Goal: Information Seeking & Learning: Learn about a topic

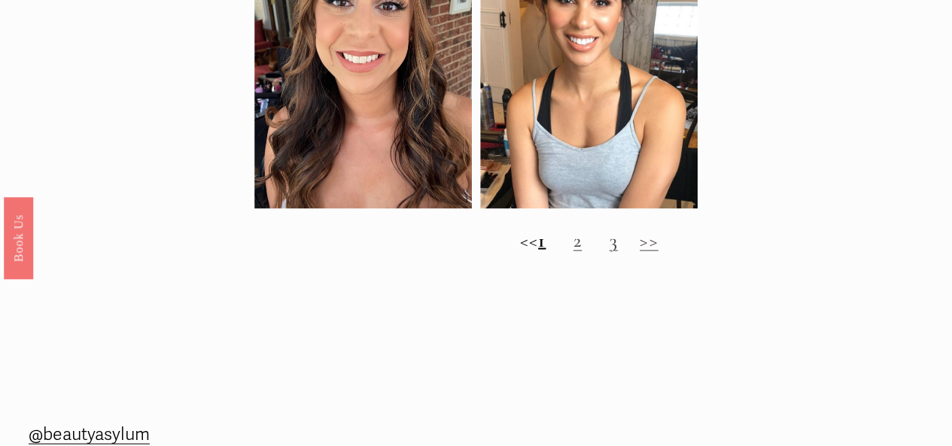
scroll to position [1394, 0]
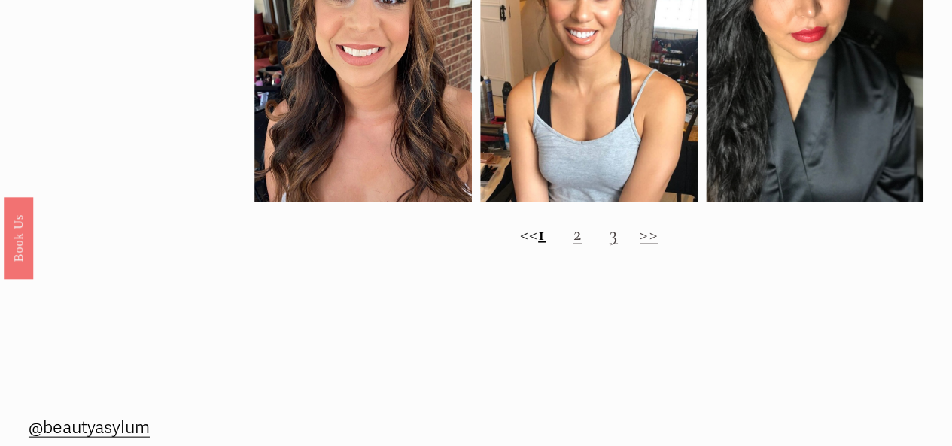
click at [582, 245] on link "2" at bounding box center [577, 232] width 8 height 23
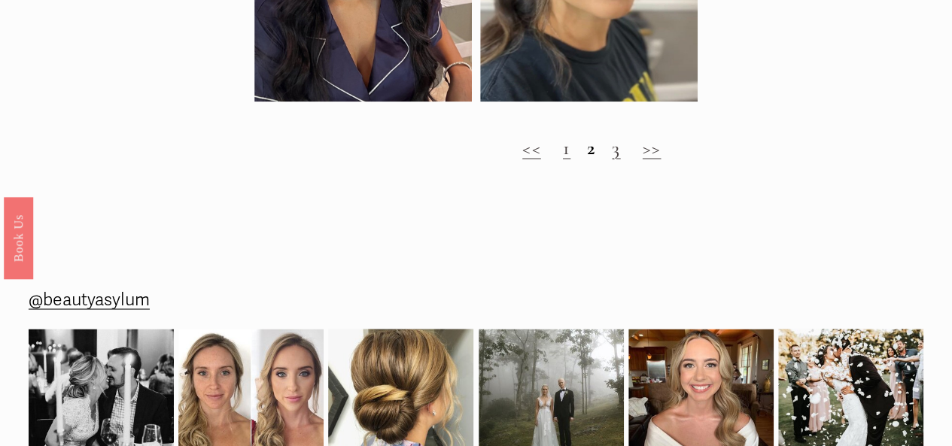
scroll to position [1195, 0]
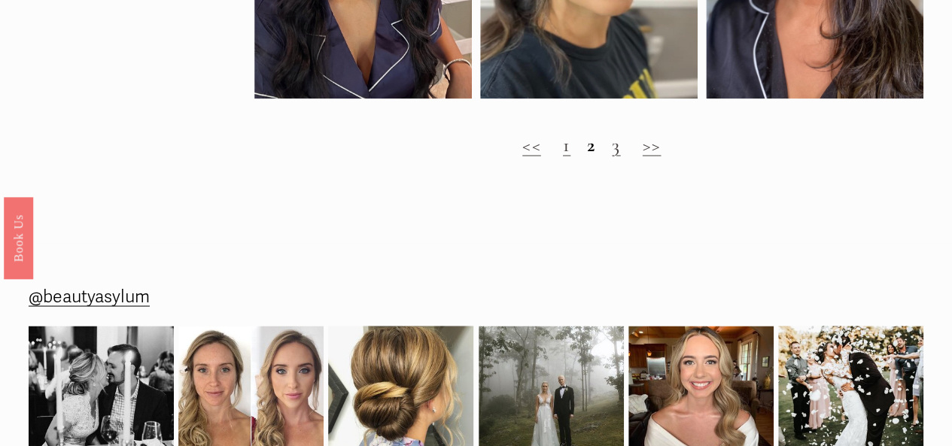
click at [618, 156] on link "3" at bounding box center [616, 144] width 8 height 23
